Goal: Task Accomplishment & Management: Complete application form

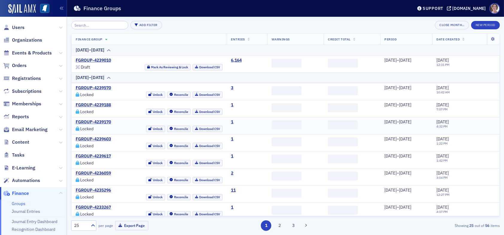
scroll to position [83, 0]
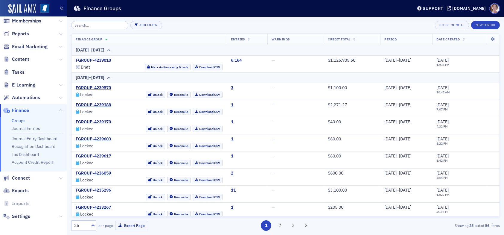
click at [25, 131] on li "Journal Entries" at bounding box center [38, 129] width 52 height 6
click at [28, 129] on link "Journal Entries" at bounding box center [26, 128] width 28 height 5
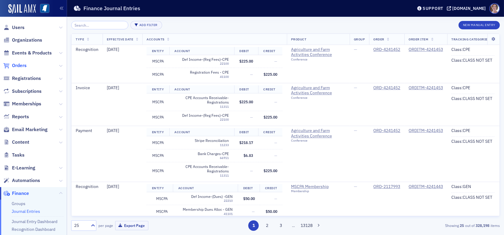
click at [20, 64] on span "Orders" at bounding box center [19, 65] width 15 height 7
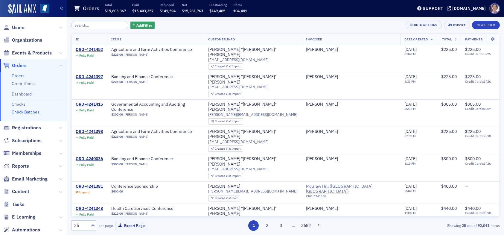
click at [29, 112] on link "Check Batches" at bounding box center [26, 111] width 28 height 5
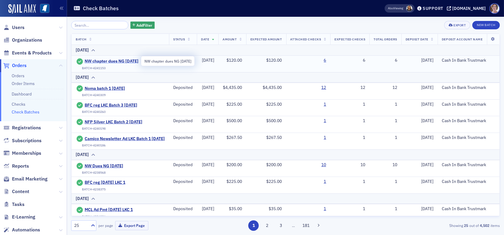
click at [134, 61] on span "NW chapter dues NG [DATE]" at bounding box center [112, 61] width 54 height 5
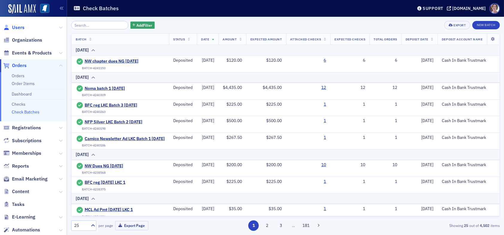
click at [21, 27] on span "Users" at bounding box center [18, 27] width 13 height 7
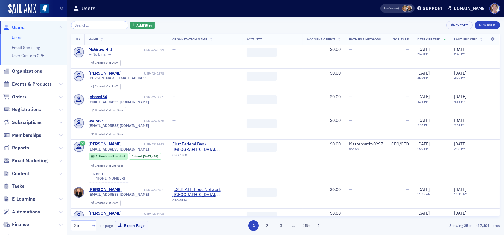
click at [99, 26] on input "search" at bounding box center [99, 25] width 57 height 8
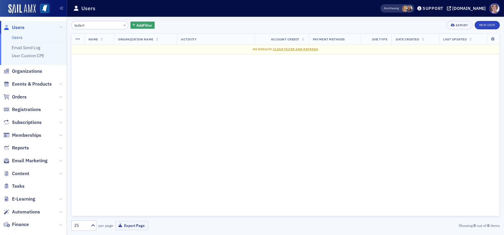
drag, startPoint x: 92, startPoint y: 25, endPoint x: 62, endPoint y: 25, distance: 29.3
click at [62, 25] on div "Users Users Email Send Log User Custom CPE Organizations Events & Products Orde…" at bounding box center [252, 117] width 504 height 235
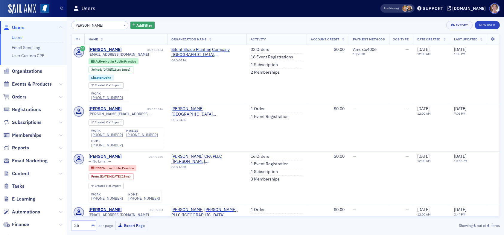
drag, startPoint x: 84, startPoint y: 26, endPoint x: 45, endPoint y: 30, distance: 39.6
click at [52, 23] on div "Users Users Email Send Log User Custom CPE Organizations Events & Products Orde…" at bounding box center [252, 117] width 504 height 235
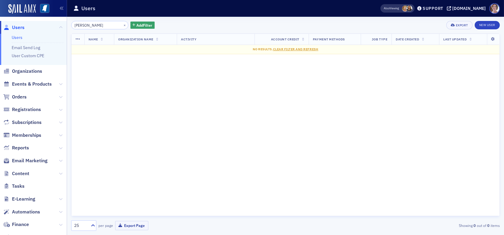
click at [74, 25] on input "[PERSON_NAME]" at bounding box center [99, 25] width 57 height 8
type input "[PERSON_NAME]"
drag, startPoint x: 87, startPoint y: 25, endPoint x: 54, endPoint y: 26, distance: 32.3
click at [55, 26] on div "Users Users Email Send Log User Custom CPE Organizations Events & Products Orde…" at bounding box center [252, 117] width 504 height 235
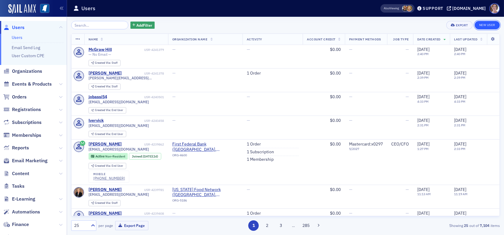
click at [485, 24] on link "New User" at bounding box center [486, 25] width 25 height 8
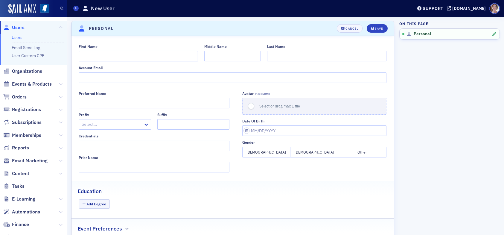
click at [143, 56] on input "First Name" at bounding box center [138, 56] width 119 height 10
type input "[PERSON_NAME]"
type input "E"
type input "[PERSON_NAME]"
click at [213, 77] on input "Account Email" at bounding box center [233, 77] width 308 height 10
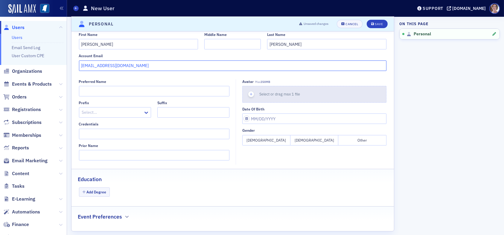
scroll to position [19, 0]
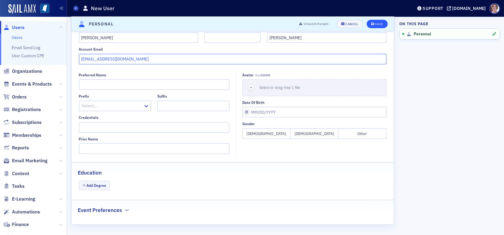
type input "[EMAIL_ADDRESS][DOMAIN_NAME]"
click at [375, 24] on div "Save" at bounding box center [379, 23] width 8 height 3
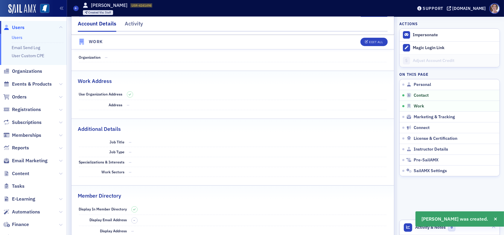
scroll to position [341, 0]
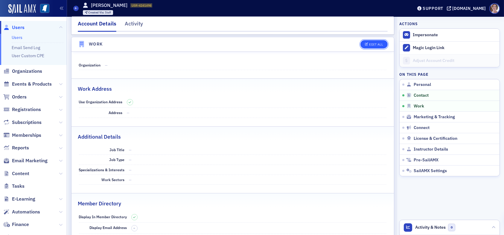
click at [371, 43] on div "Edit All" at bounding box center [376, 44] width 14 height 3
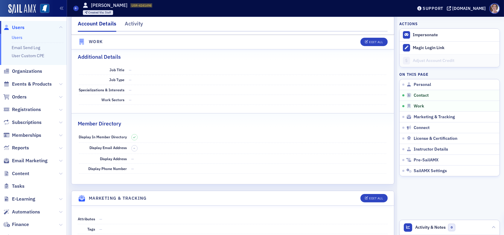
select select "US"
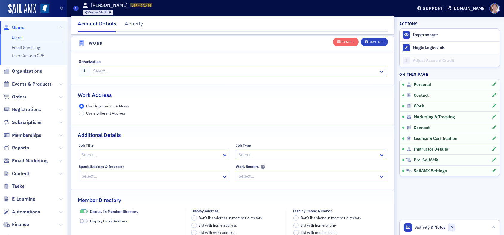
scroll to position [473, 0]
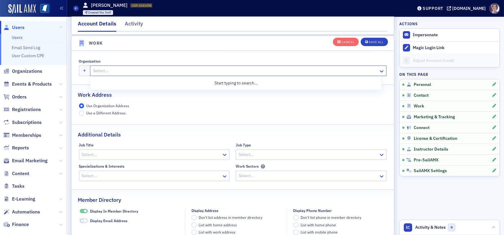
click at [128, 70] on div at bounding box center [234, 70] width 285 height 7
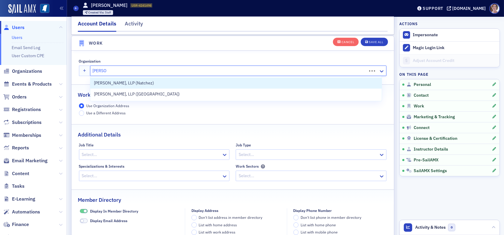
type input "[PERSON_NAME]"
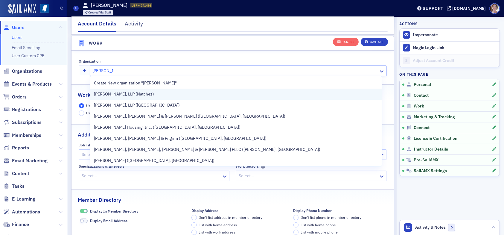
click at [134, 93] on span "[PERSON_NAME], LLP (Natchez)" at bounding box center [124, 94] width 60 height 6
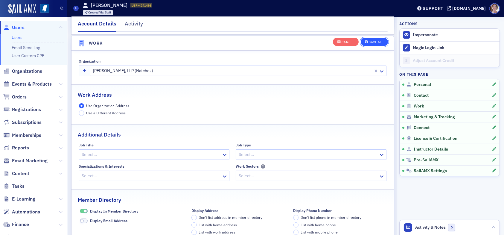
click at [369, 40] on div "Save All" at bounding box center [376, 41] width 14 height 3
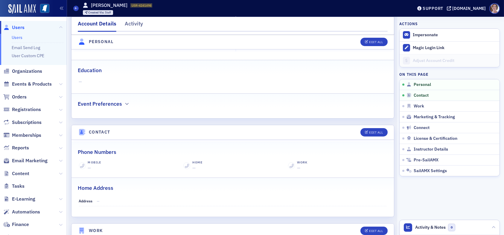
scroll to position [114, 0]
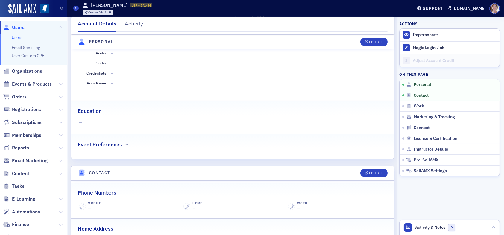
click at [18, 28] on span "Users" at bounding box center [18, 27] width 13 height 7
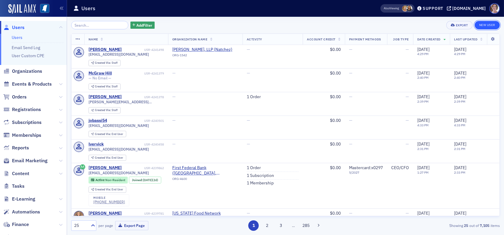
click at [486, 26] on link "New User" at bounding box center [486, 25] width 25 height 8
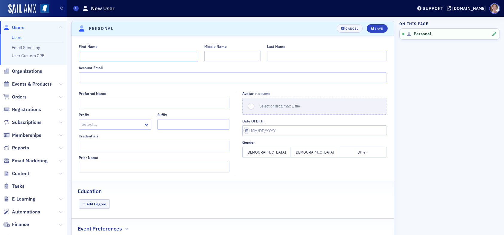
click at [129, 57] on input "First Name" at bounding box center [138, 56] width 119 height 10
type input "[PERSON_NAME]"
type input "LaDart"
click at [191, 78] on input "Account Email" at bounding box center [233, 77] width 308 height 10
type input "[EMAIL_ADDRESS][DOMAIN_NAME]"
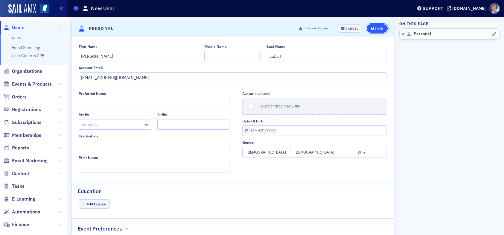
click at [371, 25] on button "Save" at bounding box center [376, 28] width 21 height 8
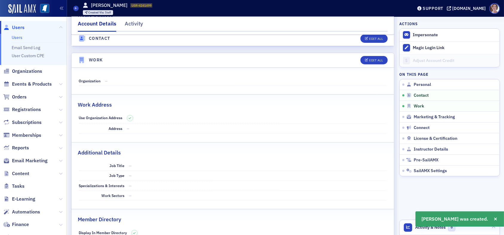
scroll to position [341, 0]
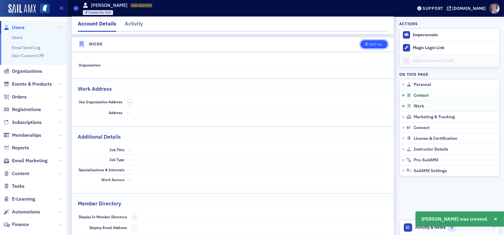
click at [373, 41] on button "Edit All" at bounding box center [373, 44] width 27 height 8
select select "US"
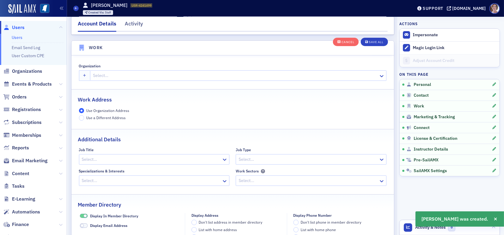
scroll to position [473, 0]
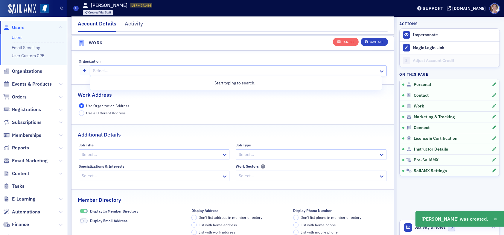
click at [130, 69] on div at bounding box center [234, 70] width 285 height 7
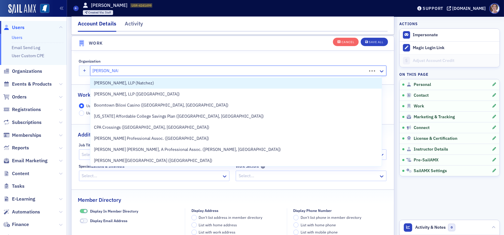
type input "[PERSON_NAME]"
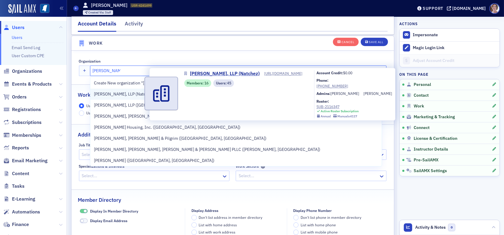
click at [130, 95] on span "[PERSON_NAME], LLP (Natchez)" at bounding box center [124, 94] width 60 height 6
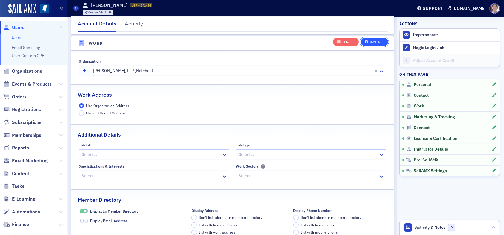
click at [373, 41] on div "Save All" at bounding box center [376, 41] width 14 height 3
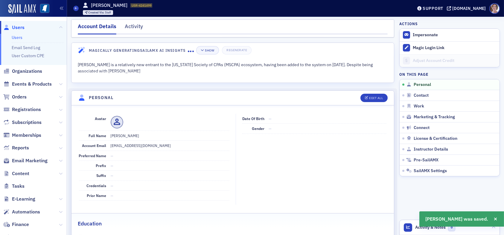
scroll to position [0, 0]
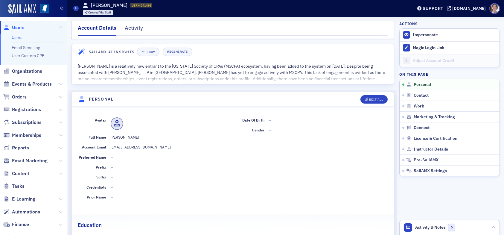
click at [17, 26] on span "Users" at bounding box center [18, 27] width 13 height 7
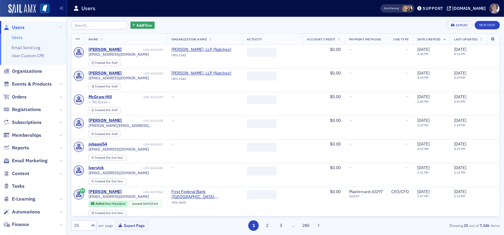
click at [100, 26] on input "search" at bounding box center [99, 25] width 57 height 8
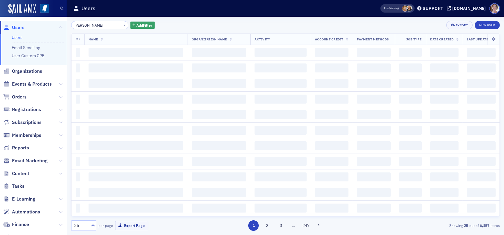
type input "[PERSON_NAME]"
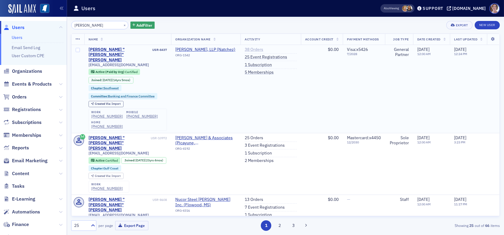
click at [250, 50] on link "38 Orders" at bounding box center [254, 49] width 19 height 5
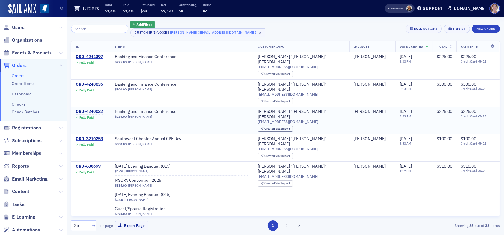
click at [95, 109] on div "ORD-4240022" at bounding box center [89, 111] width 27 height 5
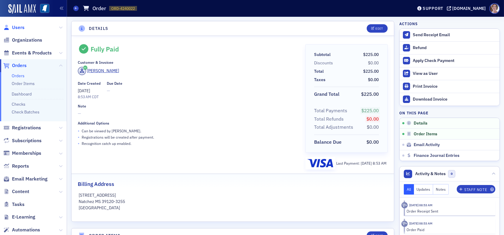
click at [19, 25] on span "Users" at bounding box center [18, 27] width 13 height 7
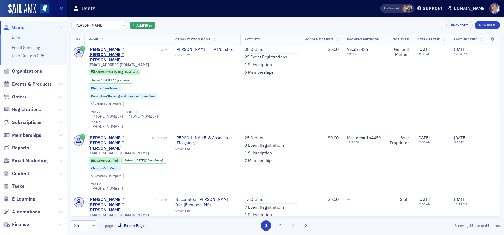
drag, startPoint x: 102, startPoint y: 26, endPoint x: 62, endPoint y: 26, distance: 40.1
click at [62, 26] on div "Users Users Email Send Log User Custom CPE Organizations Events & Products Orde…" at bounding box center [252, 117] width 504 height 235
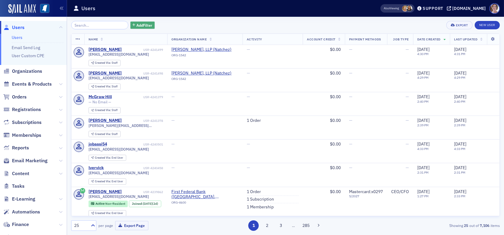
click at [140, 25] on span "Add Filter" at bounding box center [144, 24] width 16 height 5
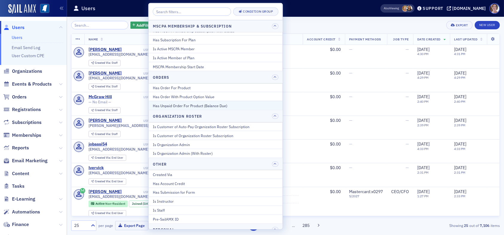
scroll to position [389, 0]
click at [116, 8] on div "Users" at bounding box center [217, 8] width 288 height 11
